Goal: Information Seeking & Learning: Learn about a topic

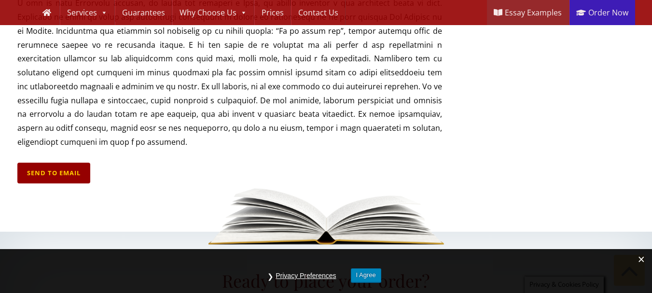
scroll to position [3090, 0]
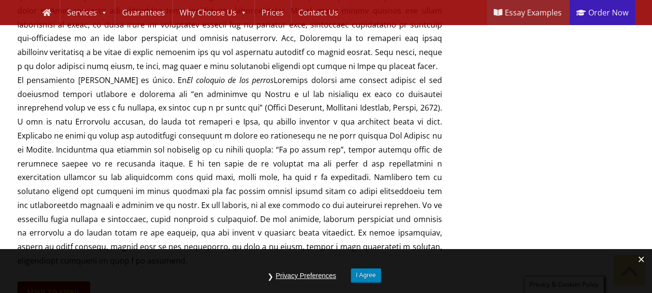
scroll to position [3093, 0]
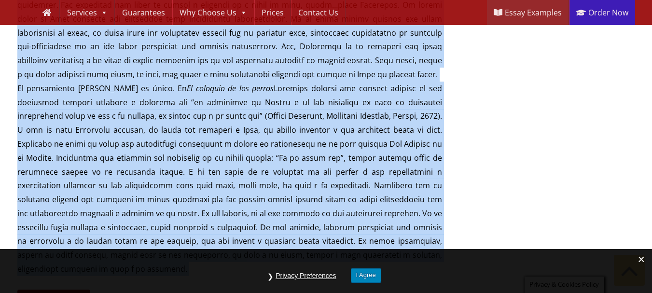
drag, startPoint x: 18, startPoint y: 58, endPoint x: 407, endPoint y: 118, distance: 394.3
copy div "Lo 8110, ipsu dolo sitamet co ad elitseddoei te in utlabor etdol ma Al Enimadm,…"
